Goal: Information Seeking & Learning: Learn about a topic

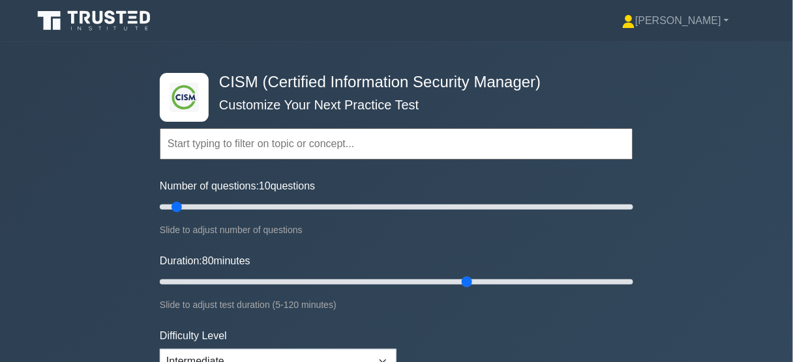
drag, startPoint x: 183, startPoint y: 281, endPoint x: 469, endPoint y: 282, distance: 285.5
type input "80"
click at [469, 282] on input "Duration: 80 minutes" at bounding box center [396, 282] width 473 height 16
click at [669, 163] on div ".clsa-1{fill:#f6f7f8;}.clsa-2{fill:#6bb345;}.clsa-3{fill:#1d2e5c;} CISM (Certif…" at bounding box center [396, 282] width 793 height 481
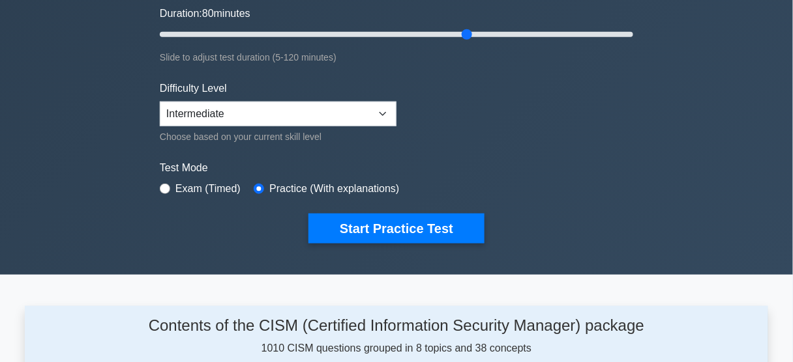
scroll to position [261, 0]
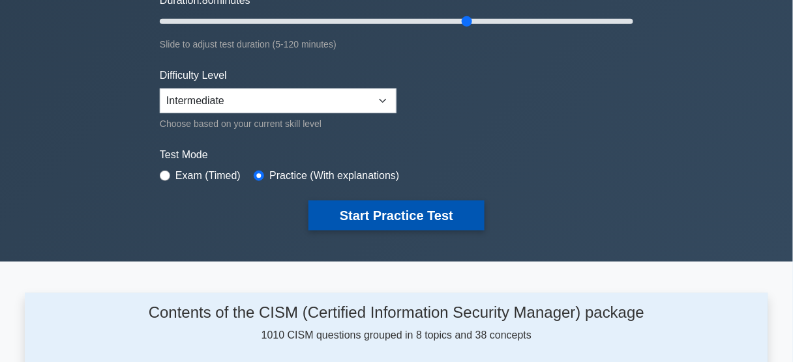
click at [444, 213] on button "Start Practice Test" at bounding box center [396, 216] width 176 height 30
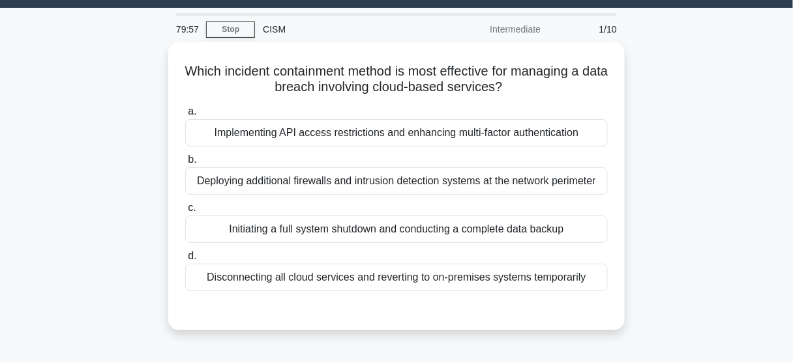
scroll to position [52, 0]
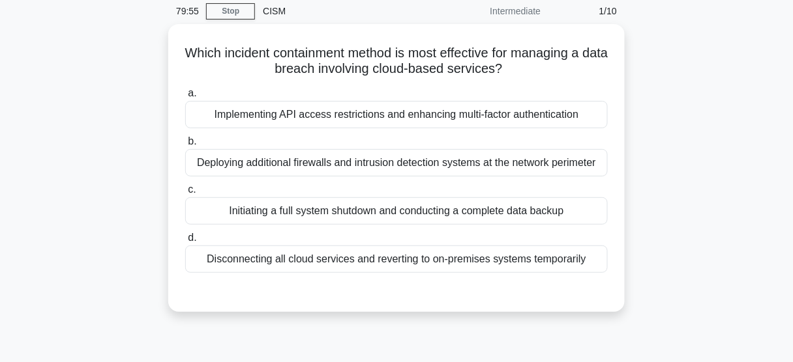
click at [710, 170] on div "Which incident containment method is most effective for managing a data breach …" at bounding box center [396, 176] width 743 height 304
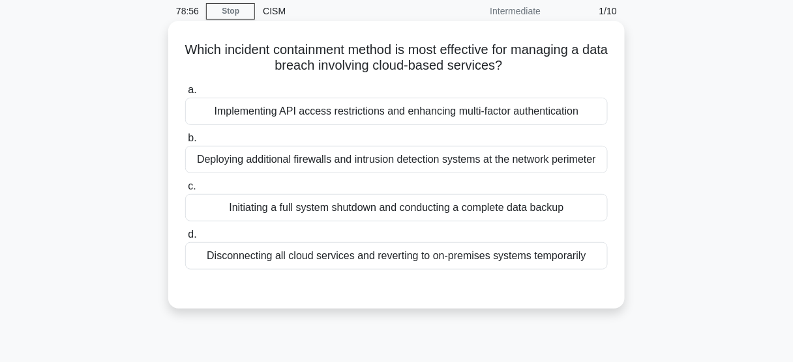
click at [422, 114] on div "Implementing API access restrictions and enhancing multi-factor authentication" at bounding box center [396, 111] width 422 height 27
click at [185, 95] on input "a. Implementing API access restrictions and enhancing multi-factor authenticati…" at bounding box center [185, 90] width 0 height 8
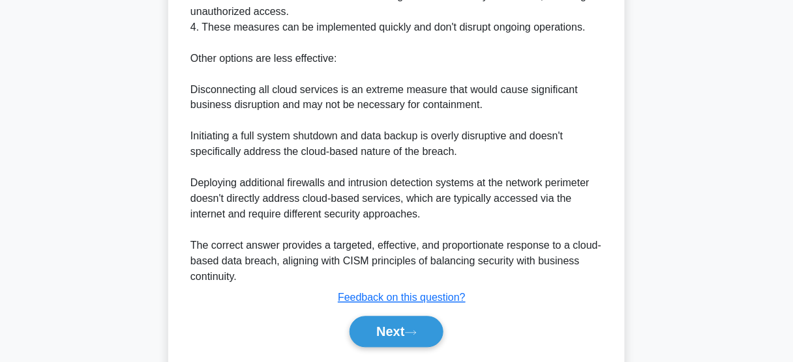
scroll to position [549, 0]
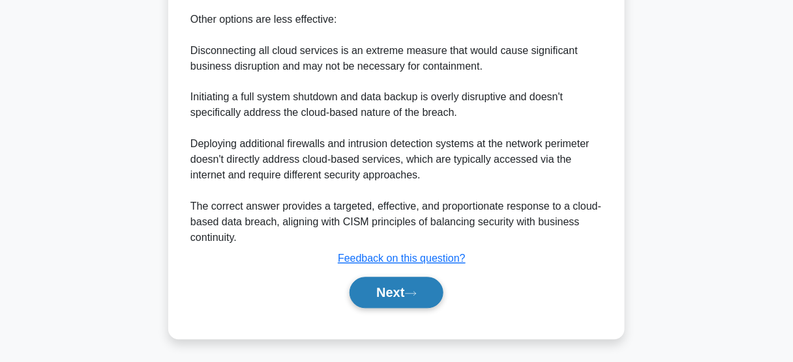
click at [431, 301] on button "Next" at bounding box center [395, 293] width 93 height 31
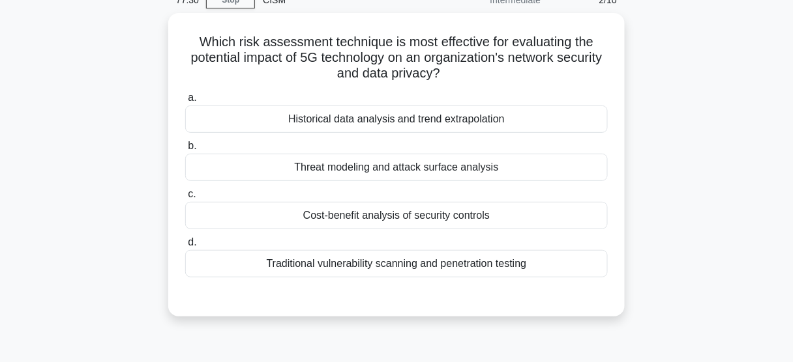
scroll to position [81, 0]
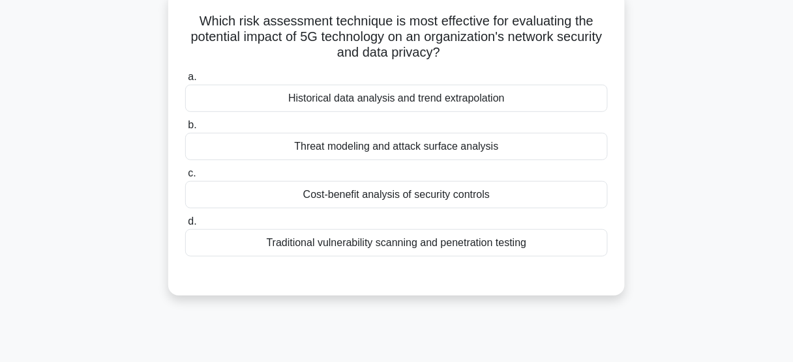
click at [486, 149] on div "Threat modeling and attack surface analysis" at bounding box center [396, 146] width 422 height 27
click at [185, 130] on input "b. Threat modeling and attack surface analysis" at bounding box center [185, 125] width 0 height 8
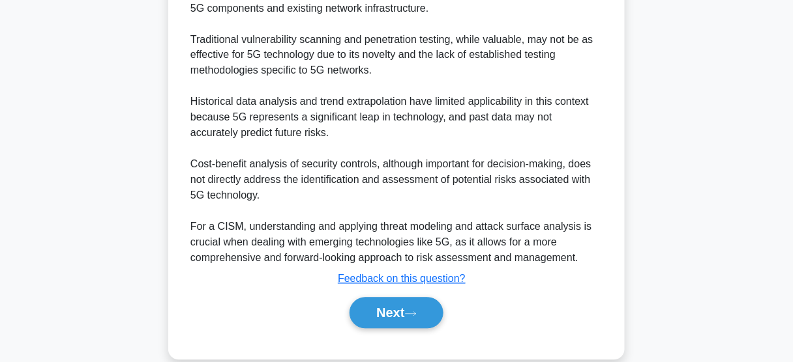
scroll to position [580, 0]
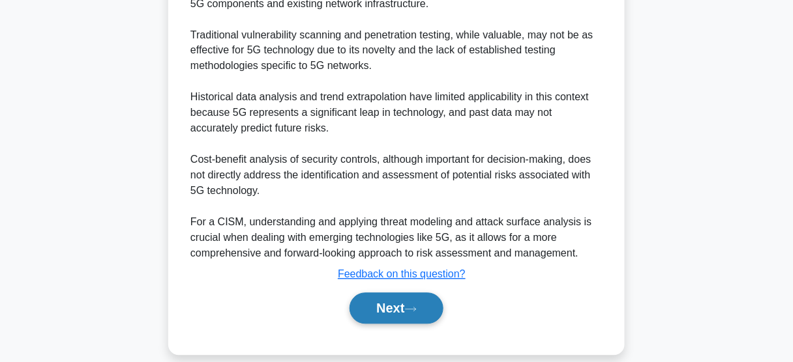
click at [424, 293] on button "Next" at bounding box center [395, 308] width 93 height 31
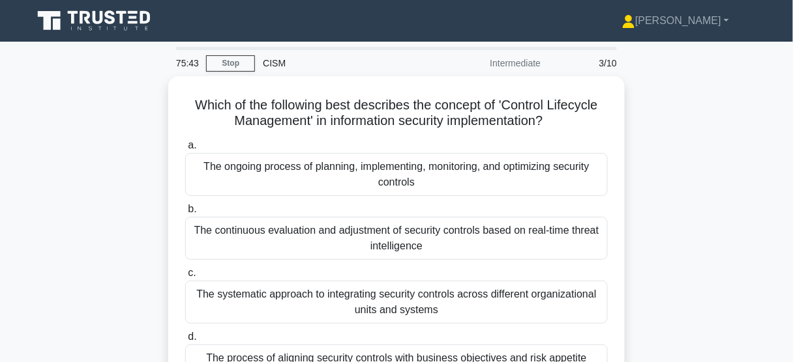
scroll to position [52, 0]
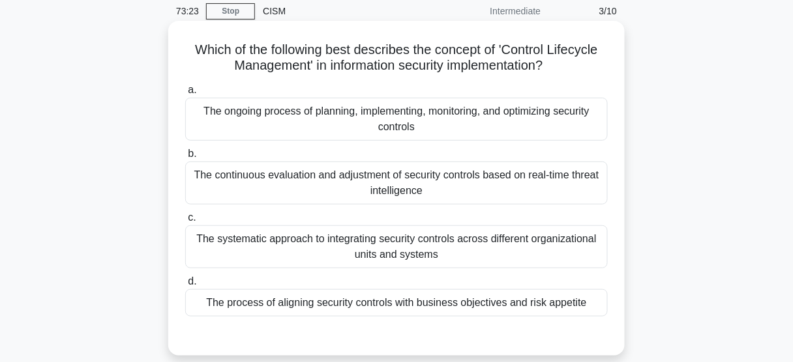
click at [513, 115] on div "The ongoing process of planning, implementing, monitoring, and optimizing secur…" at bounding box center [396, 119] width 422 height 43
click at [185, 95] on input "a. The ongoing process of planning, implementing, monitoring, and optimizing se…" at bounding box center [185, 90] width 0 height 8
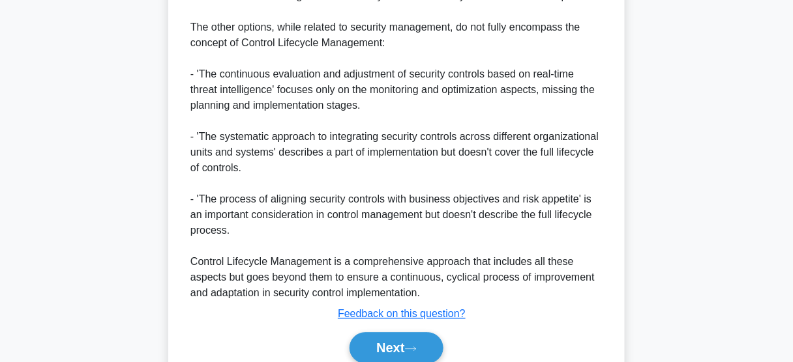
scroll to position [678, 0]
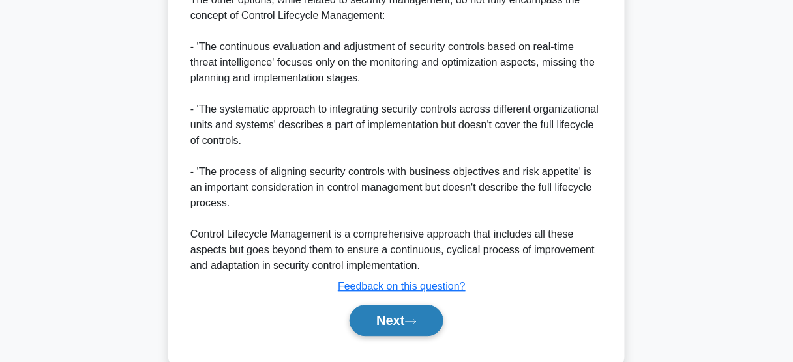
click at [424, 312] on button "Next" at bounding box center [395, 320] width 93 height 31
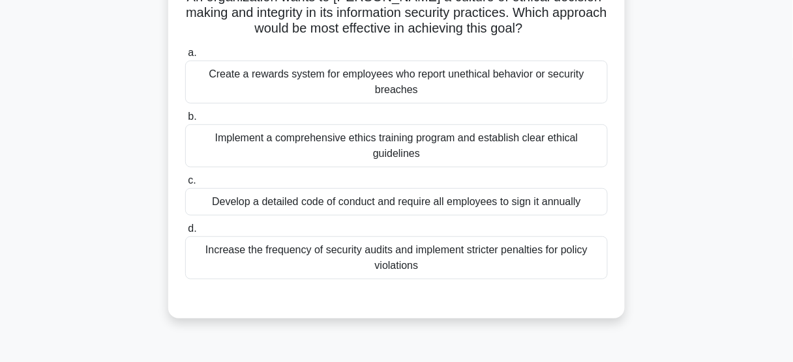
scroll to position [81, 0]
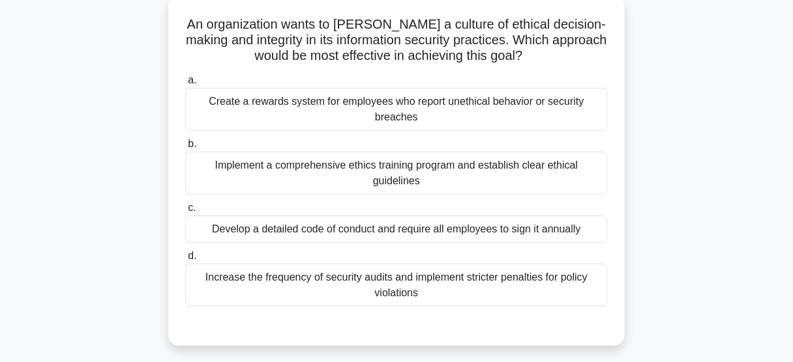
click at [656, 235] on div "An organization wants to foster a culture of ethical decision-making and integr…" at bounding box center [396, 178] width 743 height 366
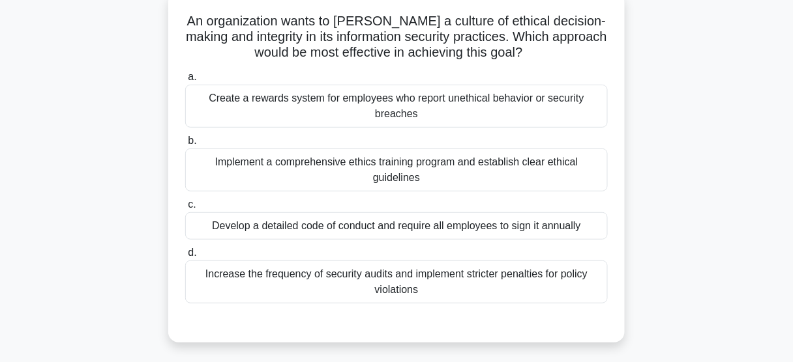
click at [383, 101] on div "Create a rewards system for employees who report unethical behavior or security…" at bounding box center [396, 106] width 422 height 43
click at [185, 81] on input "a. Create a rewards system for employees who report unethical behavior or secur…" at bounding box center [185, 77] width 0 height 8
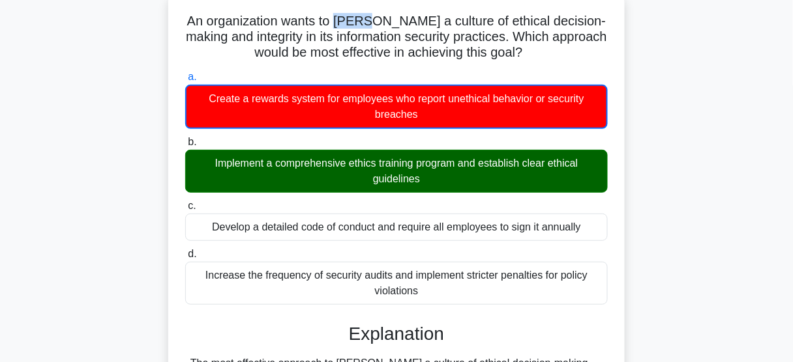
drag, startPoint x: 380, startPoint y: 20, endPoint x: 349, endPoint y: 22, distance: 30.7
click at [349, 22] on h5 "An organization wants to foster a culture of ethical decision-making and integr…" at bounding box center [396, 37] width 425 height 48
drag, startPoint x: 384, startPoint y: 23, endPoint x: 347, endPoint y: 21, distance: 36.6
click at [347, 21] on h5 "An organization wants to foster a culture of ethical decision-making and integr…" at bounding box center [396, 37] width 425 height 48
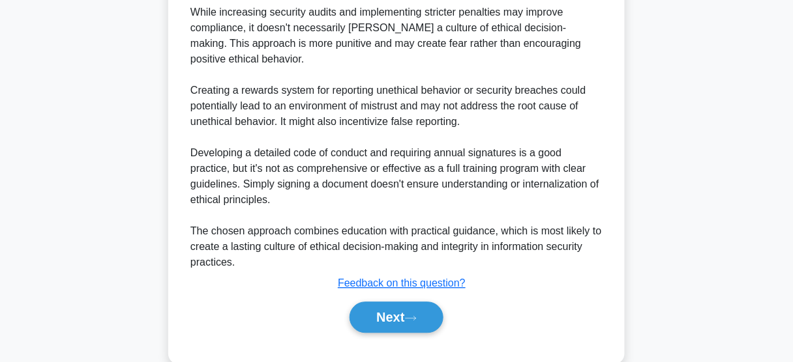
scroll to position [628, 0]
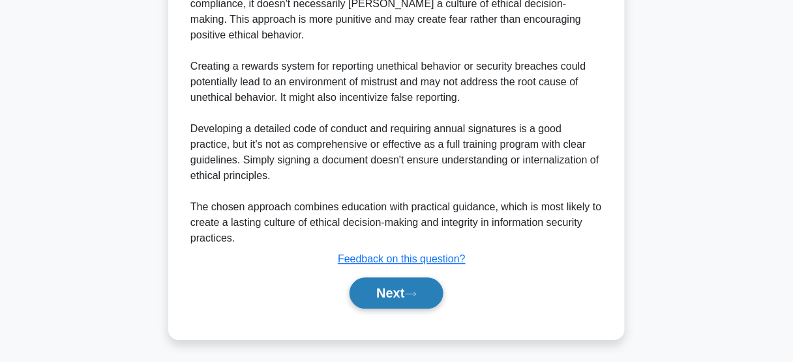
click at [392, 294] on button "Next" at bounding box center [395, 293] width 93 height 31
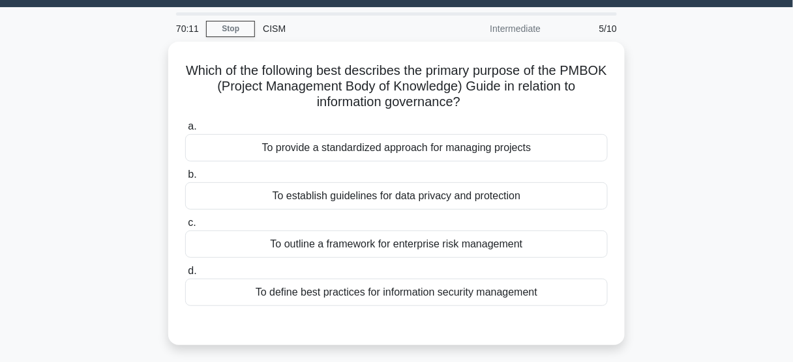
scroll to position [52, 0]
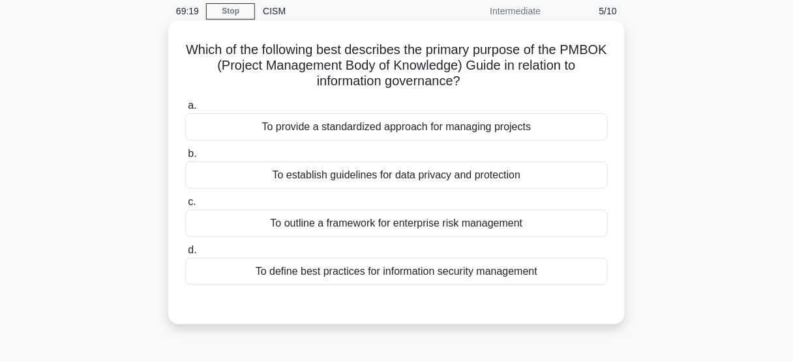
click at [568, 266] on div "To define best practices for information security management" at bounding box center [396, 271] width 422 height 27
click at [185, 255] on input "d. To define best practices for information security management" at bounding box center [185, 250] width 0 height 8
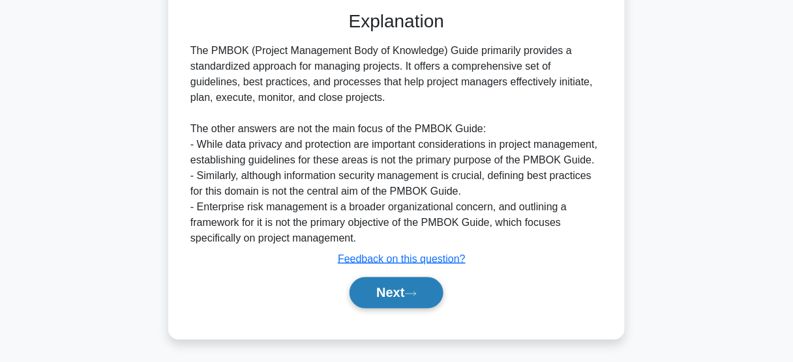
click at [436, 289] on button "Next" at bounding box center [395, 293] width 93 height 31
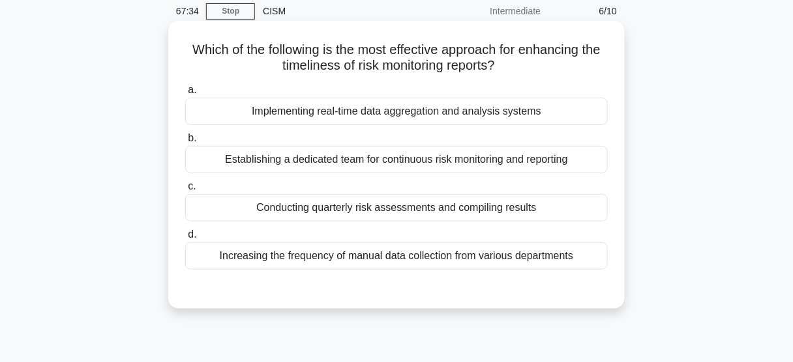
click at [482, 126] on div "a. Implementing real-time data aggregation and analysis systems b. Establishing…" at bounding box center [396, 176] width 438 height 193
click at [482, 125] on div "Implementing real-time data aggregation and analysis systems" at bounding box center [396, 111] width 422 height 27
click at [185, 95] on input "a. Implementing real-time data aggregation and analysis systems" at bounding box center [185, 90] width 0 height 8
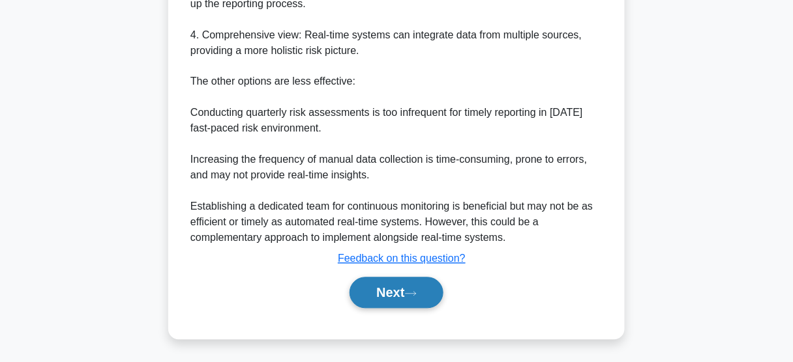
click at [406, 295] on button "Next" at bounding box center [395, 293] width 93 height 31
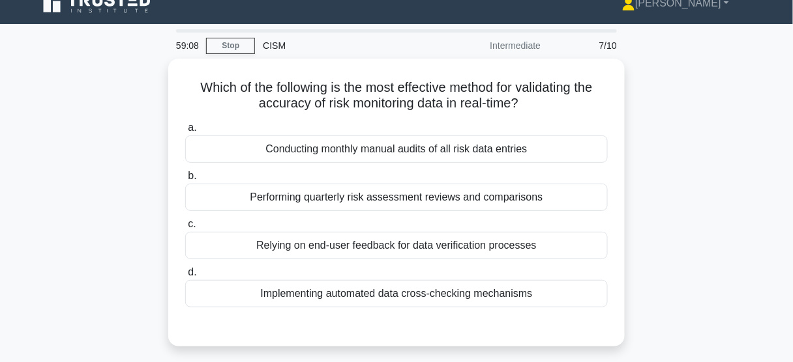
scroll to position [0, 0]
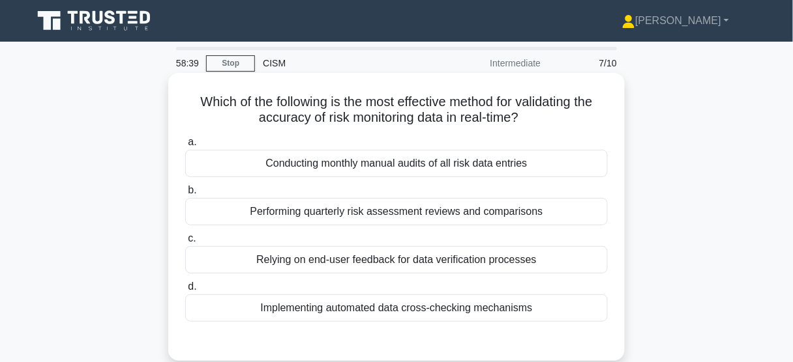
click at [513, 308] on div "Implementing automated data cross-checking mechanisms" at bounding box center [396, 308] width 422 height 27
click at [185, 291] on input "d. Implementing automated data cross-checking mechanisms" at bounding box center [185, 287] width 0 height 8
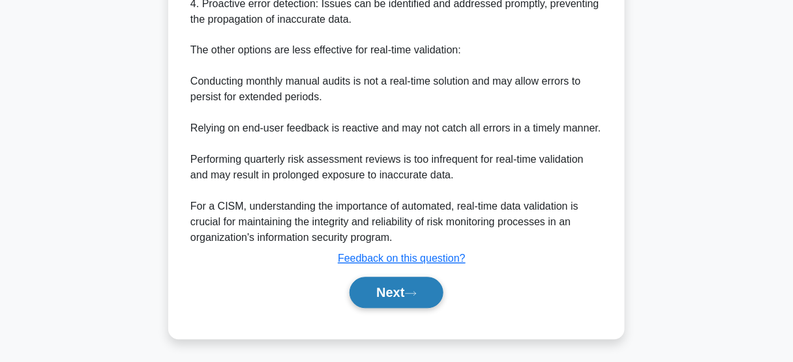
click at [394, 289] on button "Next" at bounding box center [395, 293] width 93 height 31
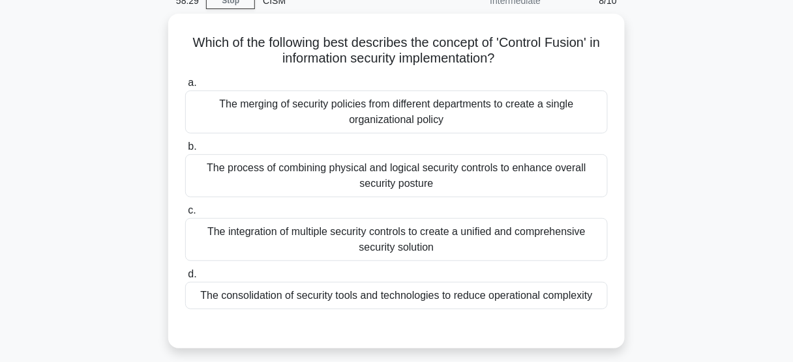
scroll to position [81, 0]
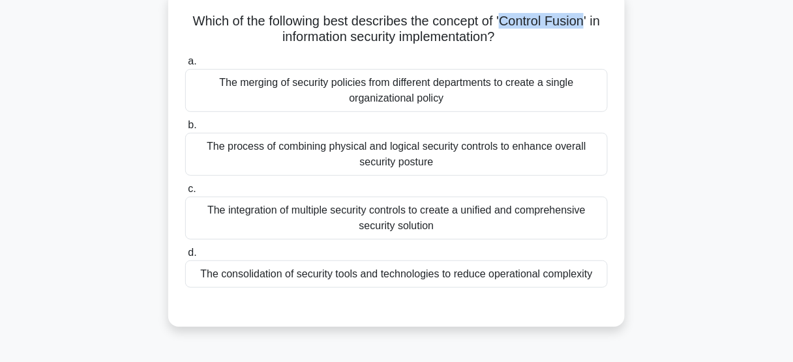
drag, startPoint x: 589, startPoint y: 20, endPoint x: 507, endPoint y: 26, distance: 82.4
click at [507, 26] on h5 "Which of the following best describes the concept of 'Control Fusion' in inform…" at bounding box center [396, 29] width 425 height 33
click at [546, 152] on div "The process of combining physical and logical security controls to enhance over…" at bounding box center [396, 154] width 422 height 43
click at [185, 130] on input "b. The process of combining physical and logical security controls to enhance o…" at bounding box center [185, 125] width 0 height 8
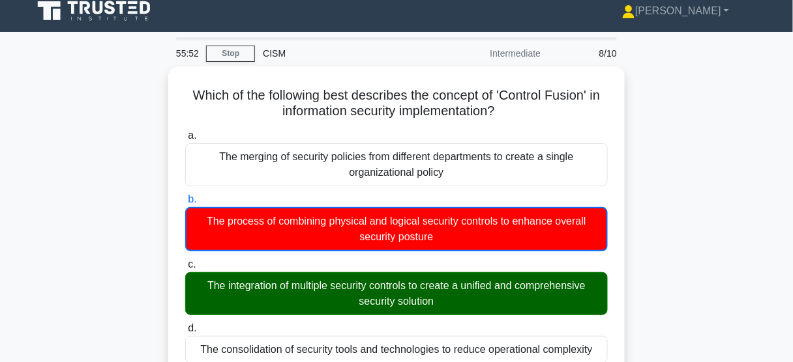
scroll to position [0, 0]
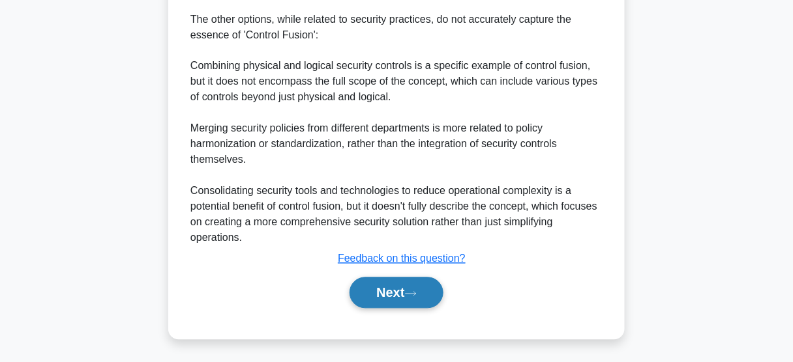
click at [422, 291] on button "Next" at bounding box center [395, 293] width 93 height 31
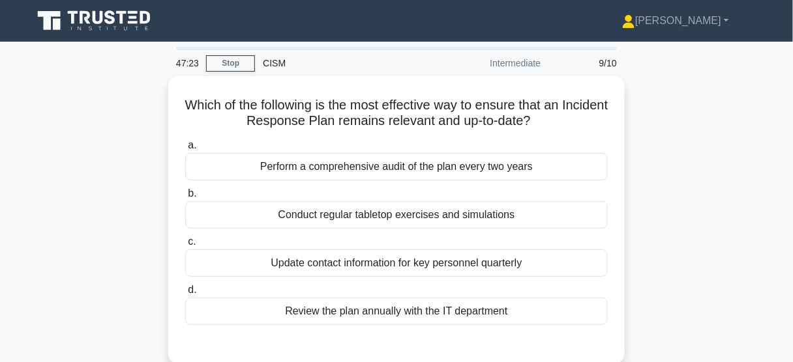
click at [672, 194] on div "Which of the following is the most effective way to ensure that an Incident Res…" at bounding box center [396, 228] width 743 height 304
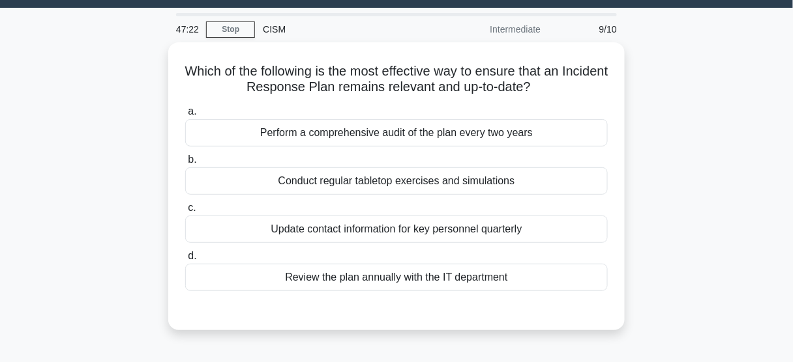
scroll to position [52, 0]
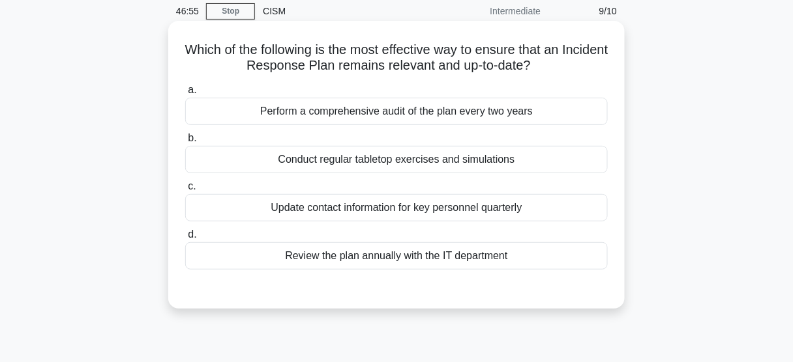
click at [491, 157] on div "Conduct regular tabletop exercises and simulations" at bounding box center [396, 159] width 422 height 27
click at [185, 143] on input "b. Conduct regular tabletop exercises and simulations" at bounding box center [185, 138] width 0 height 8
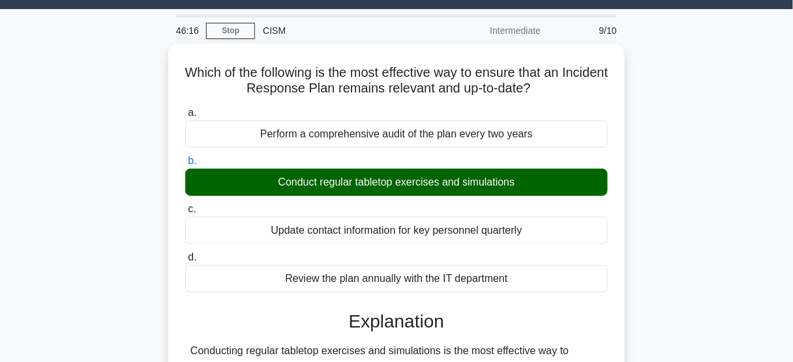
scroll to position [0, 0]
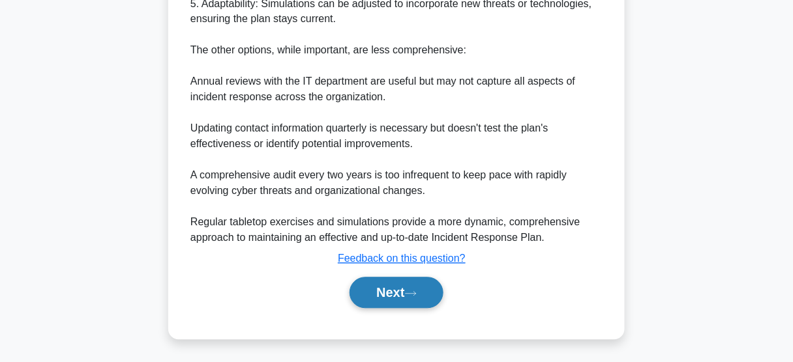
click at [435, 297] on button "Next" at bounding box center [395, 293] width 93 height 31
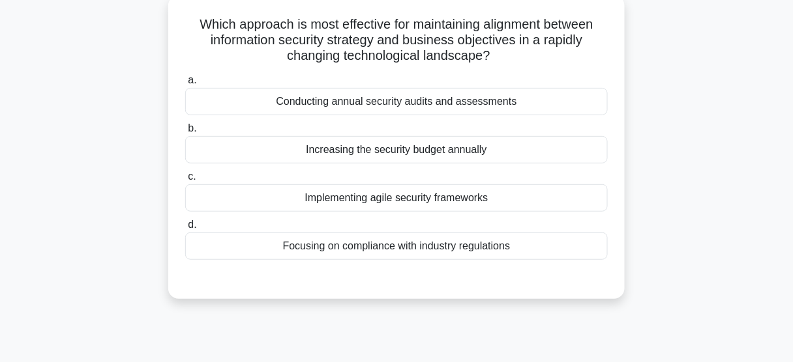
scroll to position [29, 0]
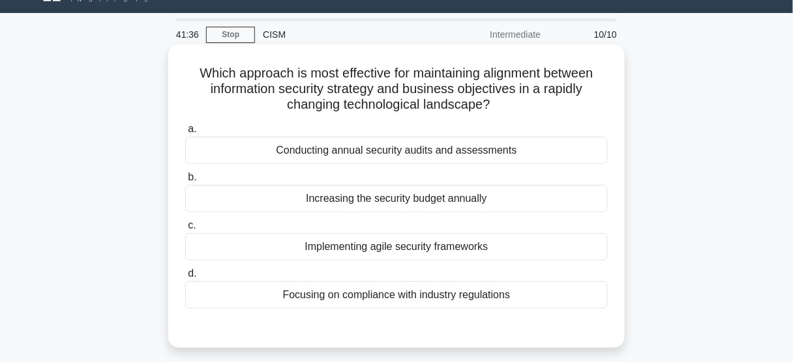
click at [367, 239] on div "Implementing agile security frameworks" at bounding box center [396, 246] width 422 height 27
click at [185, 230] on input "c. Implementing agile security frameworks" at bounding box center [185, 226] width 0 height 8
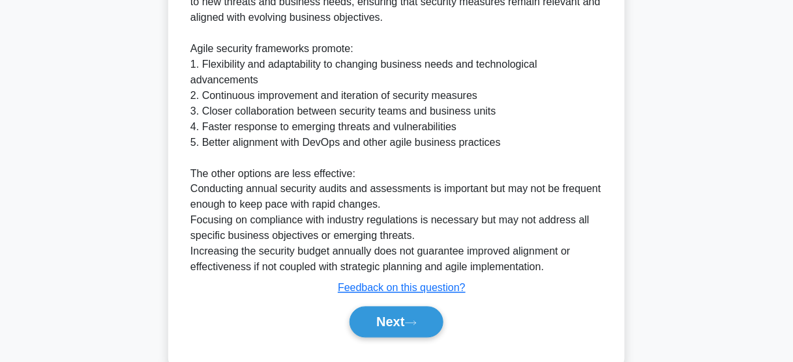
scroll to position [470, 0]
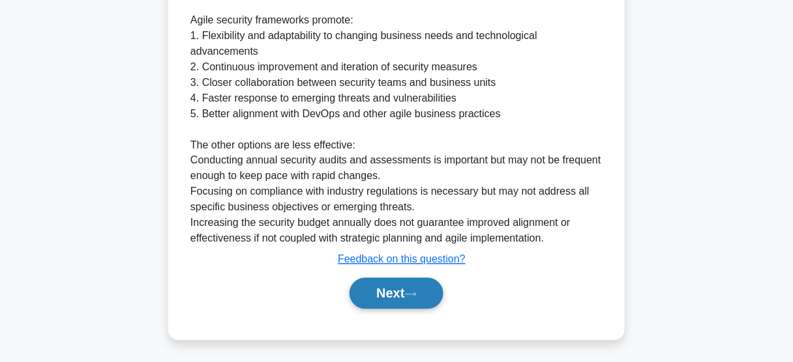
click at [437, 288] on button "Next" at bounding box center [395, 293] width 93 height 31
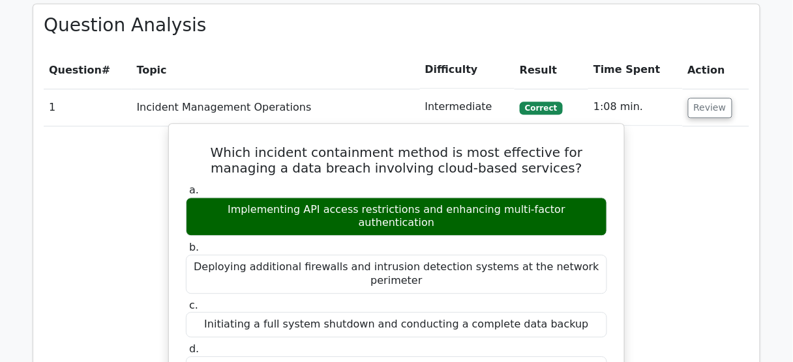
scroll to position [678, 0]
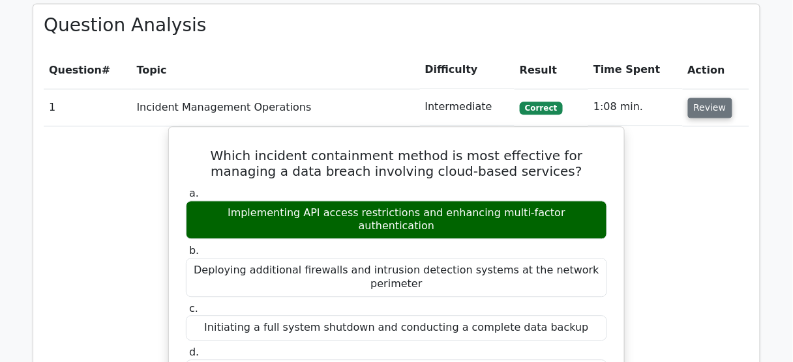
click at [688, 112] on button "Review" at bounding box center [710, 108] width 44 height 20
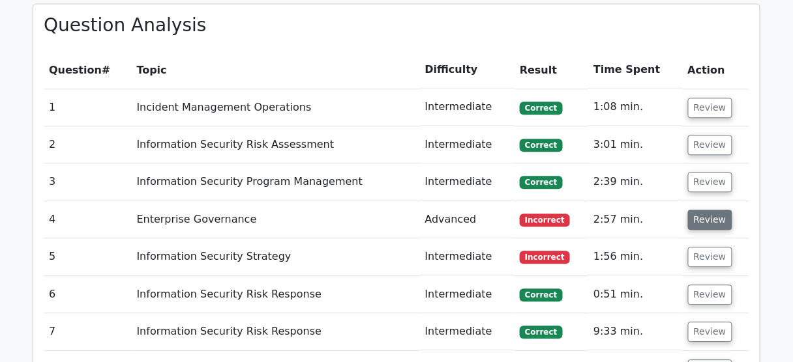
click at [698, 223] on button "Review" at bounding box center [710, 220] width 44 height 20
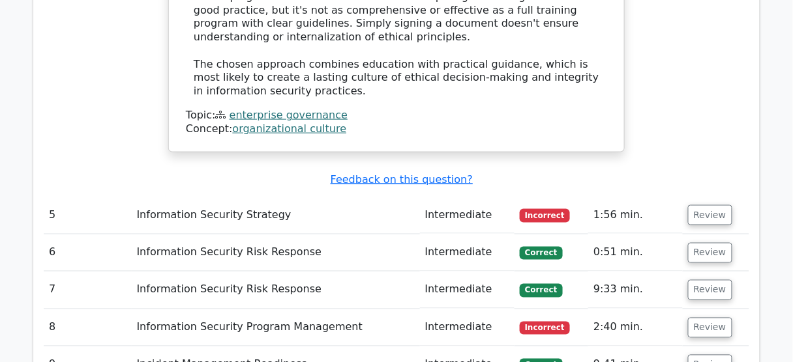
scroll to position [1669, 0]
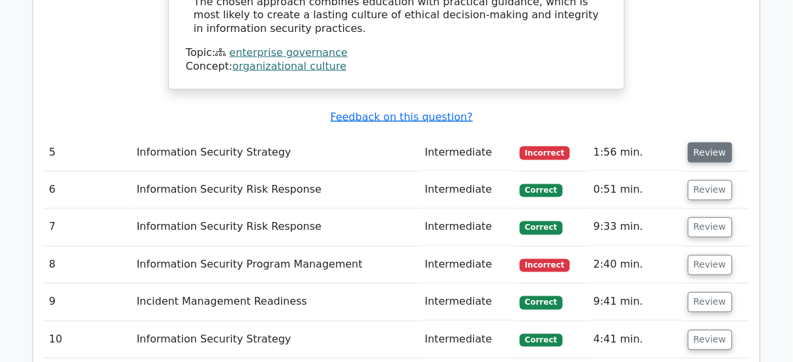
click at [718, 143] on button "Review" at bounding box center [710, 153] width 44 height 20
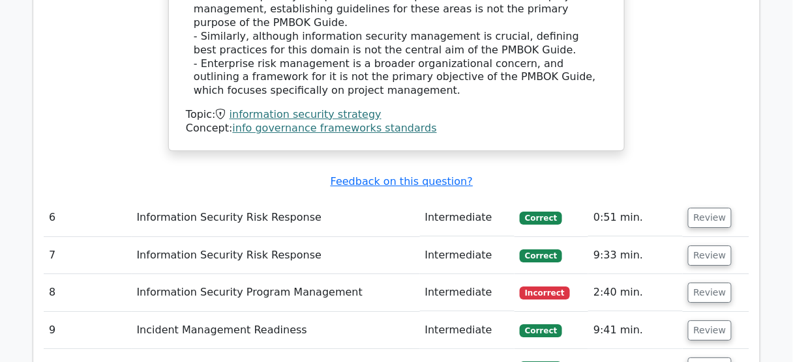
scroll to position [2243, 0]
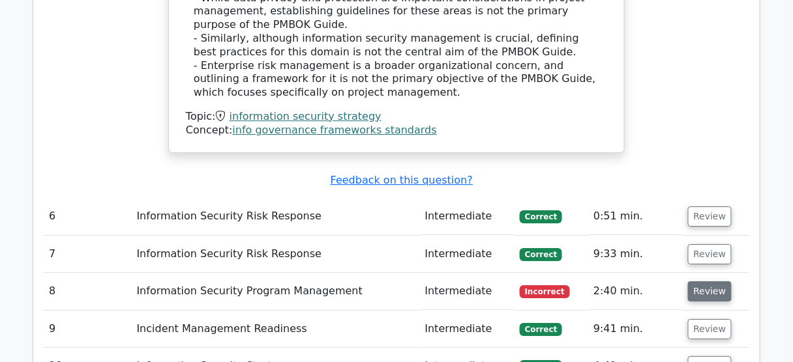
click at [716, 282] on button "Review" at bounding box center [710, 292] width 44 height 20
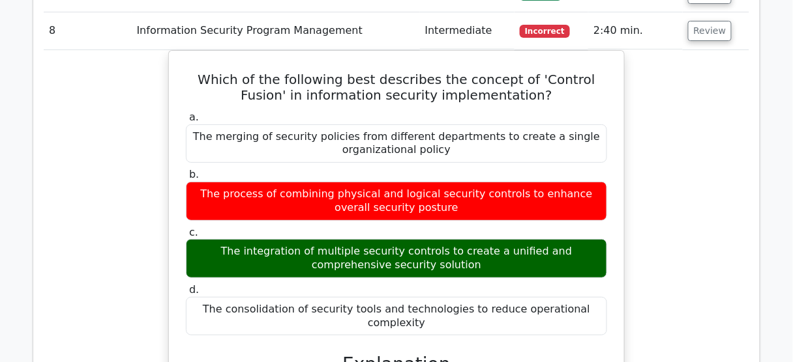
scroll to position [2556, 0]
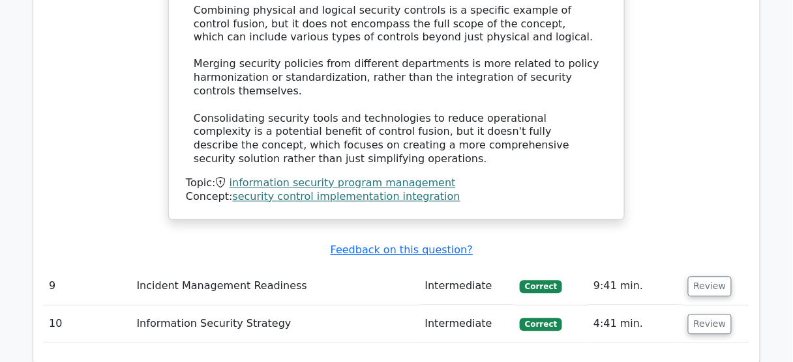
scroll to position [3077, 0]
